Goal: Task Accomplishment & Management: Use online tool/utility

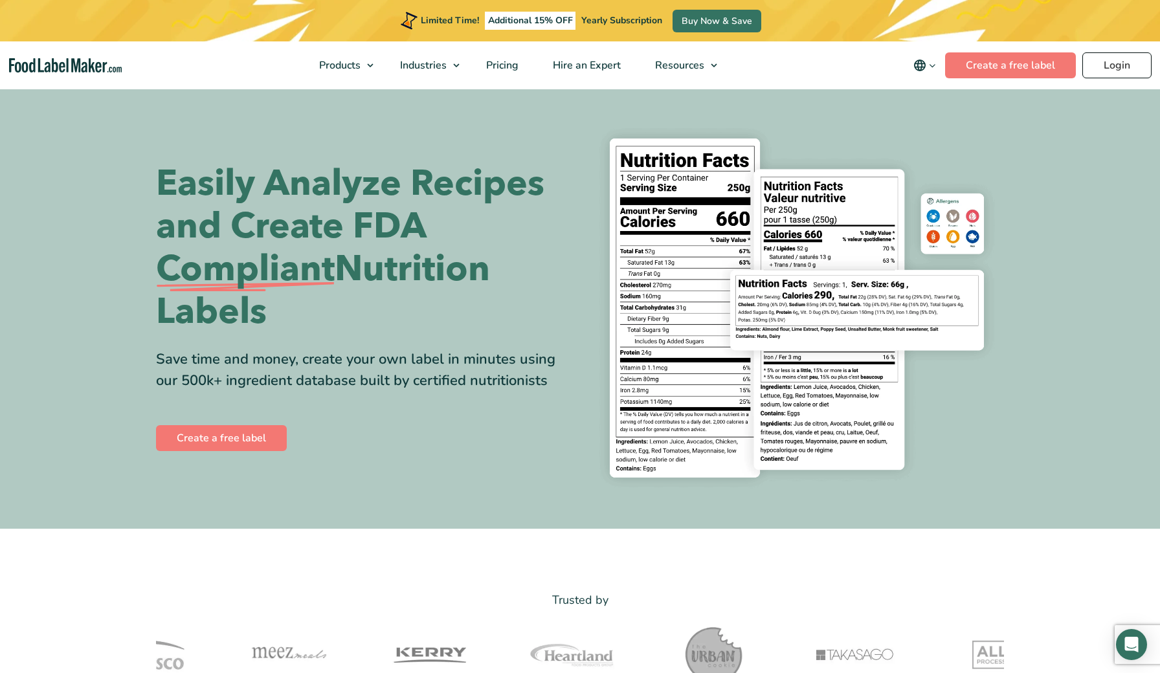
click at [1126, 59] on link "Login" at bounding box center [1116, 65] width 69 height 26
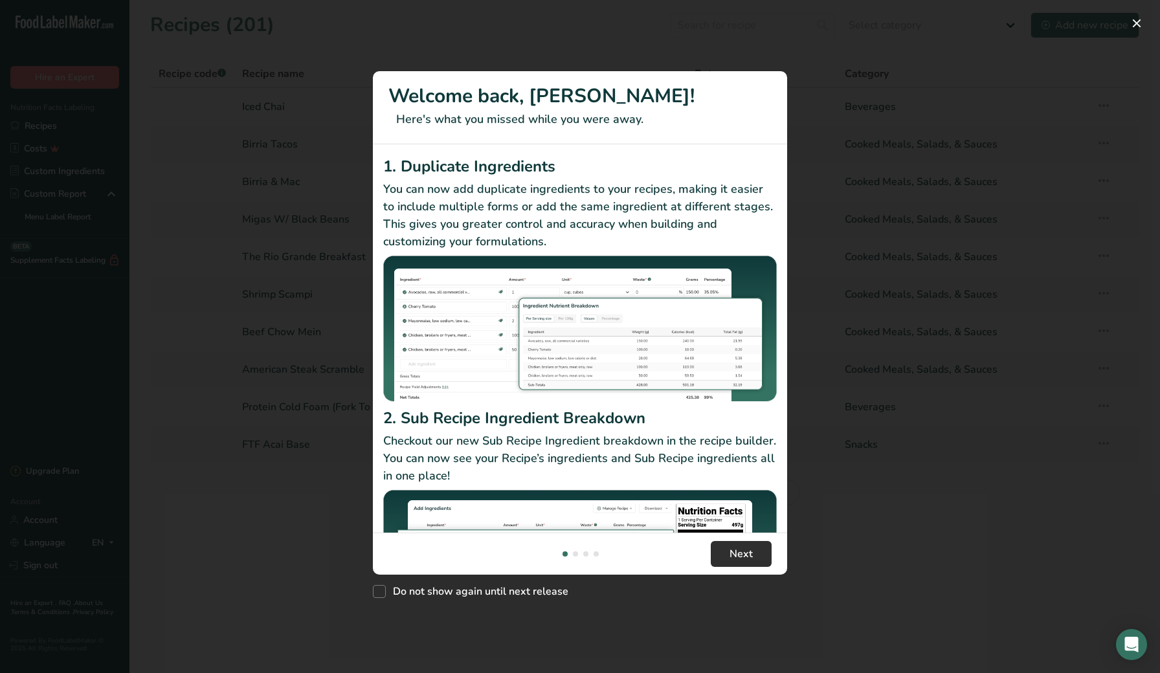
click at [733, 559] on span "Next" at bounding box center [740, 554] width 23 height 16
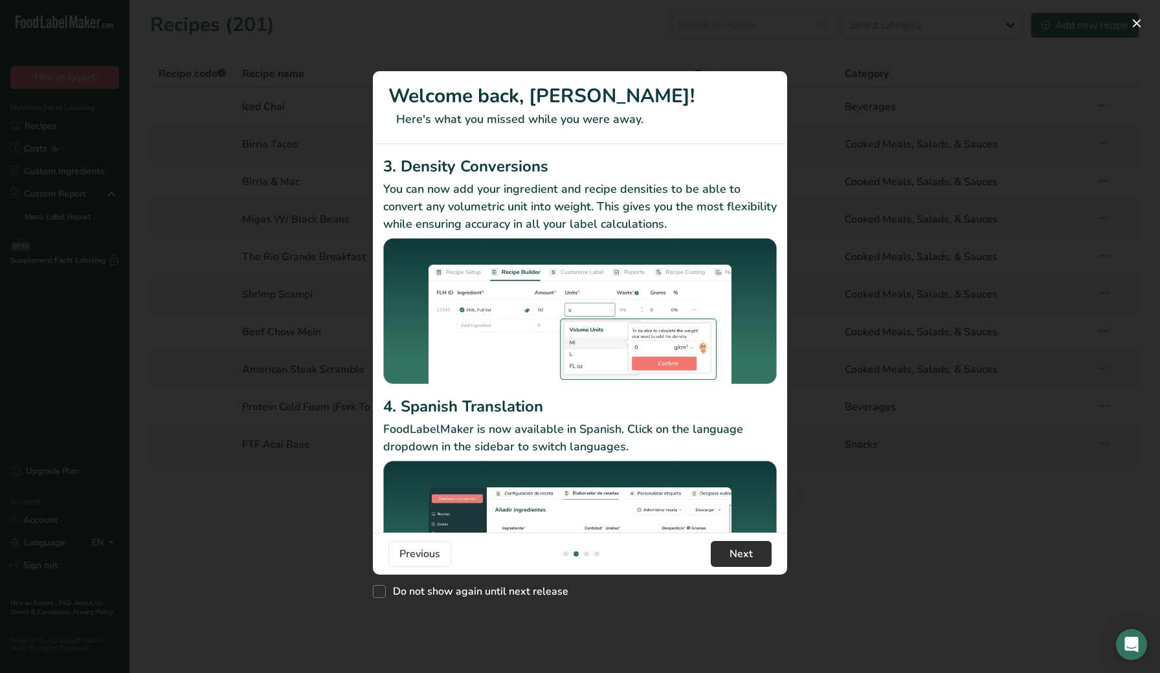
click at [734, 559] on span "Next" at bounding box center [740, 554] width 23 height 16
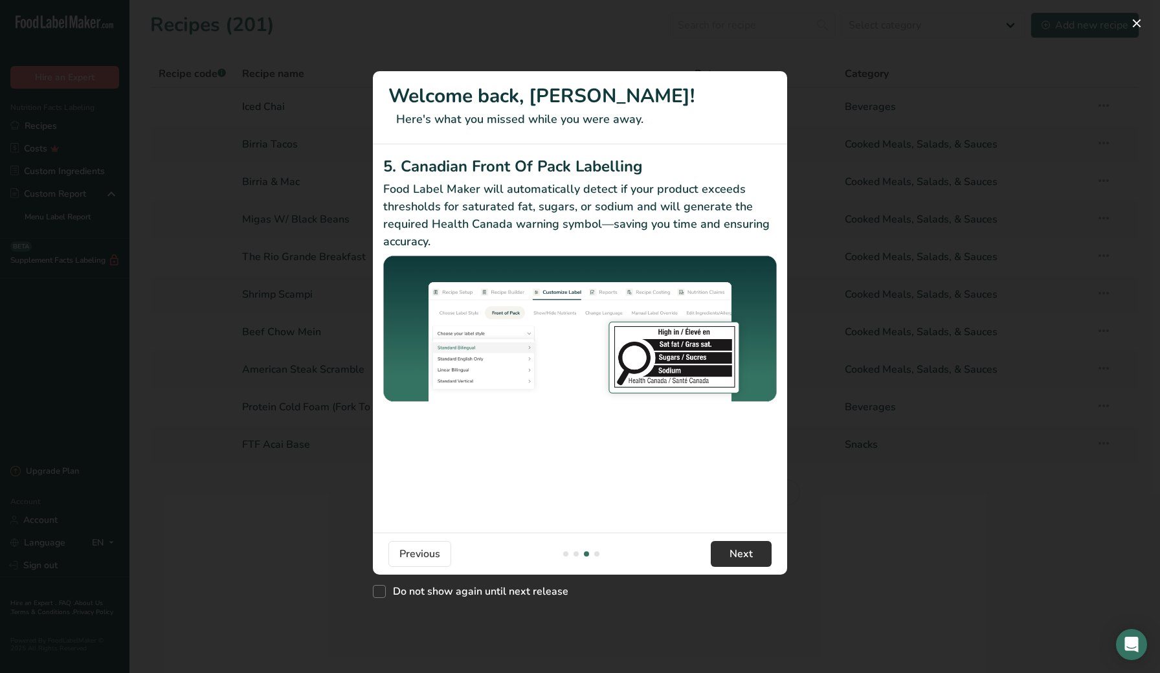
click at [738, 542] on button "Next" at bounding box center [741, 554] width 61 height 26
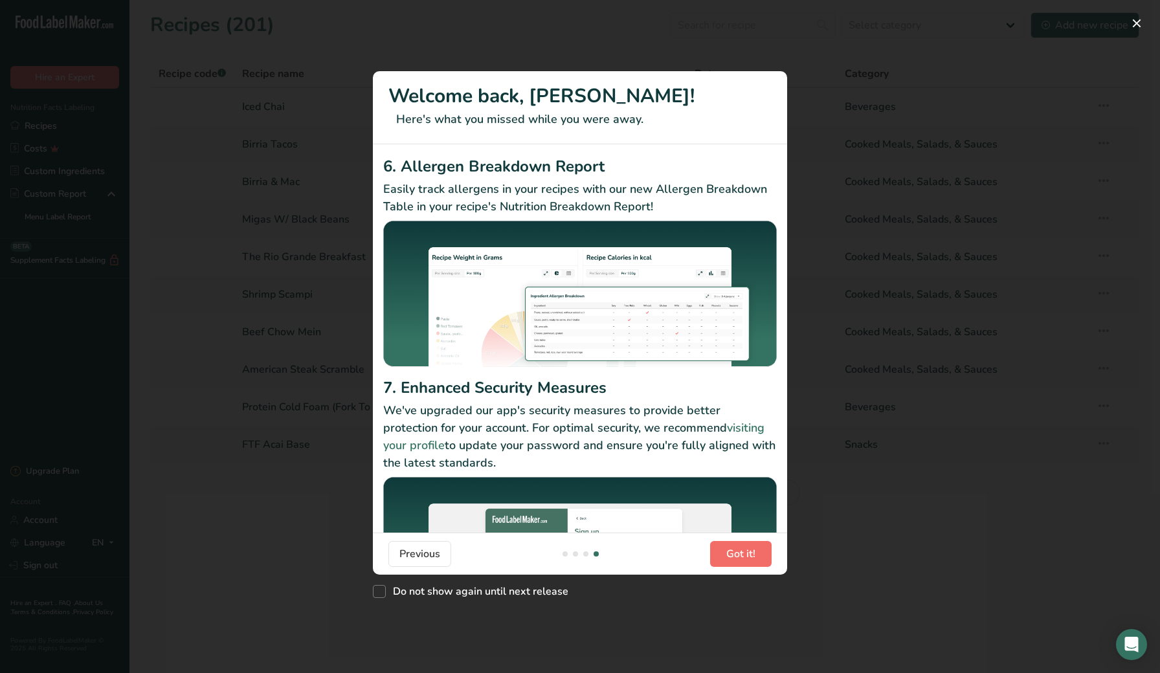
click at [736, 559] on span "Got it!" at bounding box center [740, 554] width 29 height 16
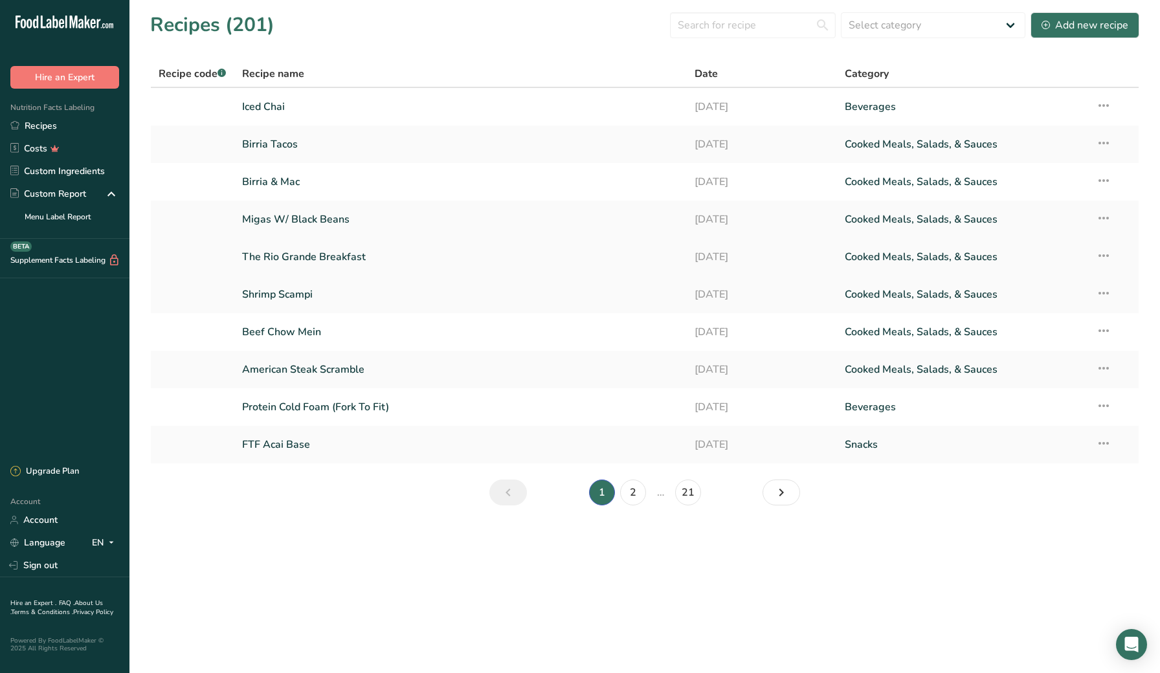
scroll to position [0, 0]
click at [69, 126] on link "Recipes" at bounding box center [64, 126] width 129 height 23
